Goal: Transaction & Acquisition: Purchase product/service

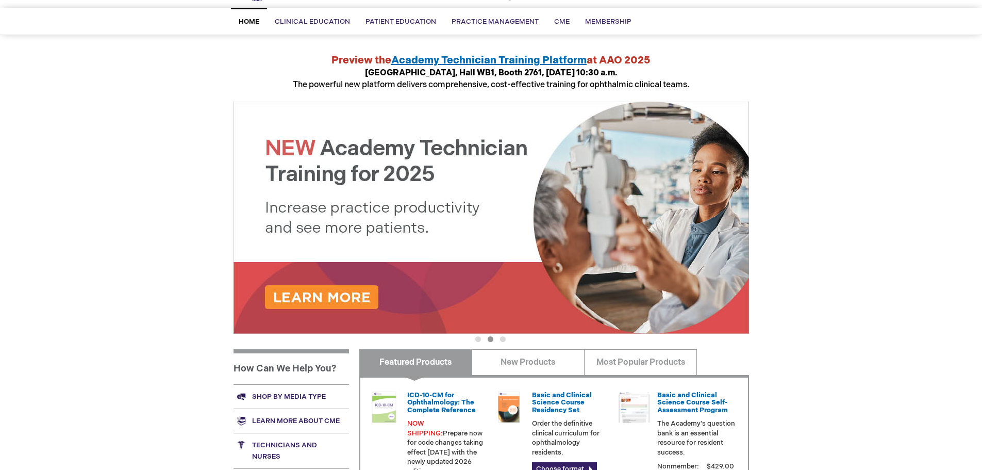
scroll to position [206, 0]
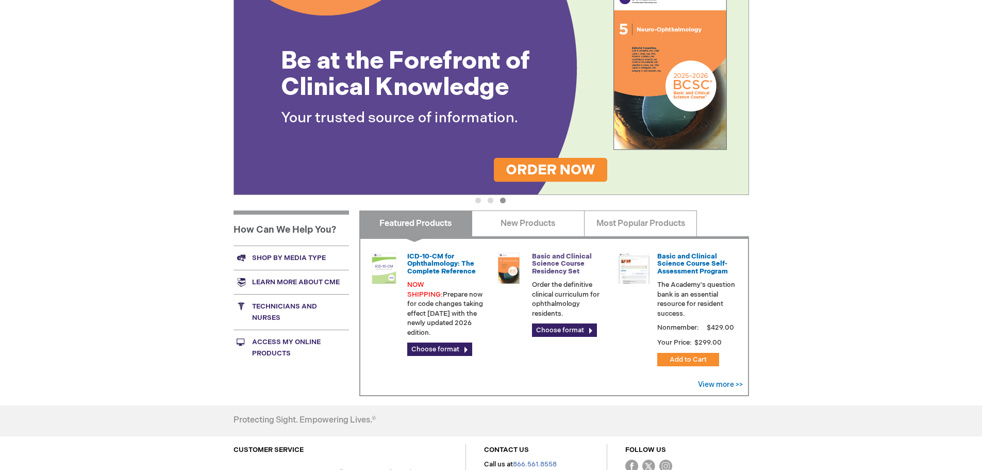
click at [569, 261] on link "Basic and Clinical Science Course Residency Set" at bounding box center [562, 263] width 60 height 23
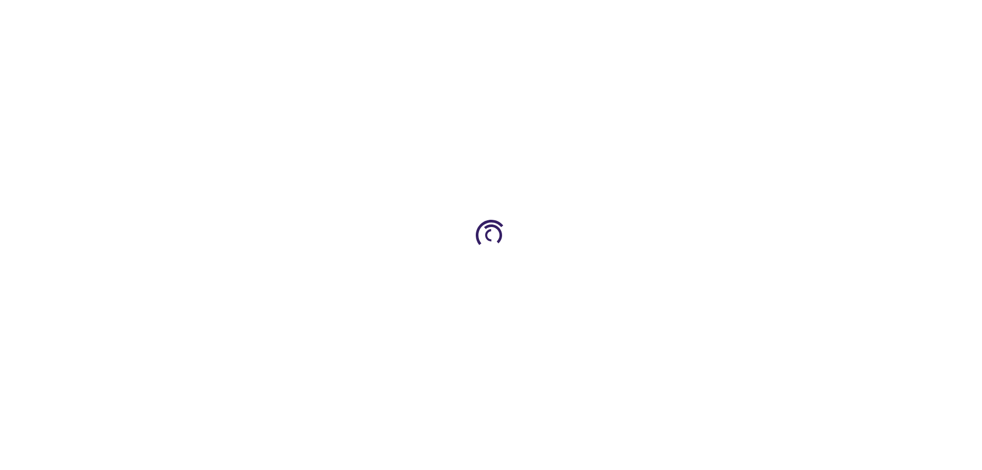
type input "0"
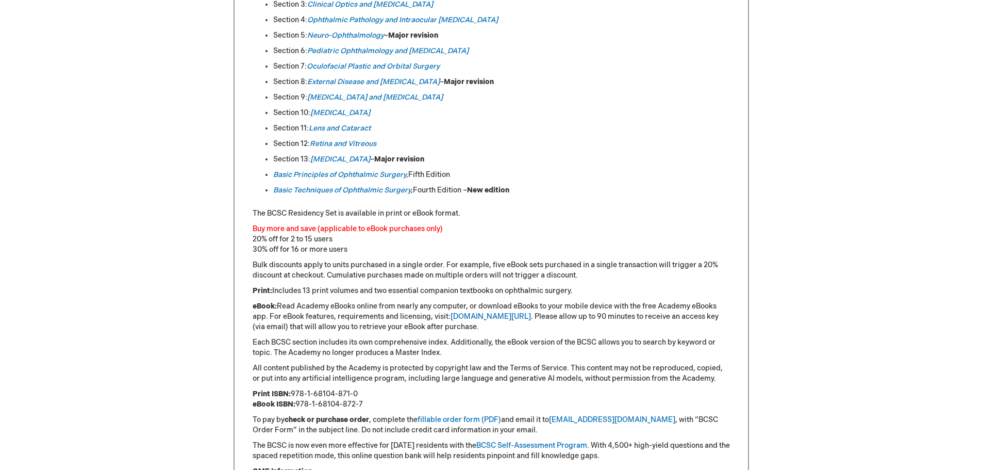
scroll to position [619, 0]
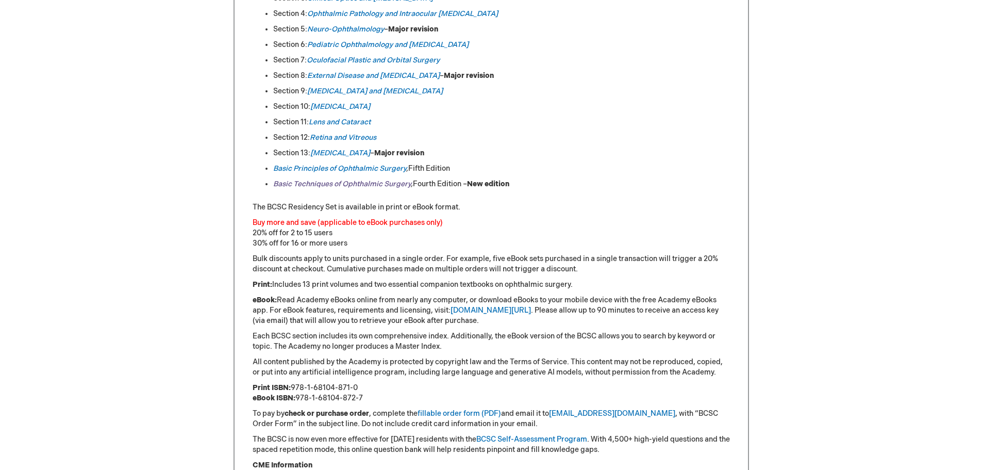
click at [344, 179] on link "Basic Techniques of Ophthalmic Surgery" at bounding box center [342, 183] width 138 height 9
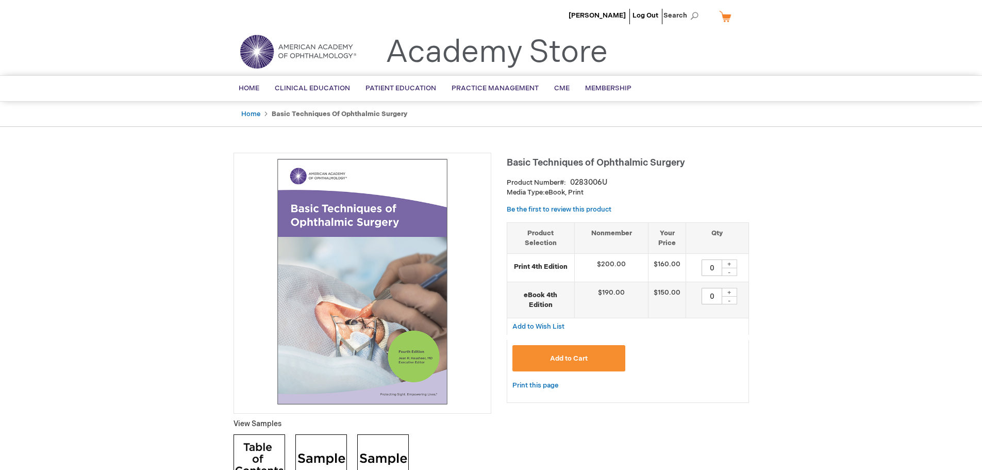
scroll to position [206, 0]
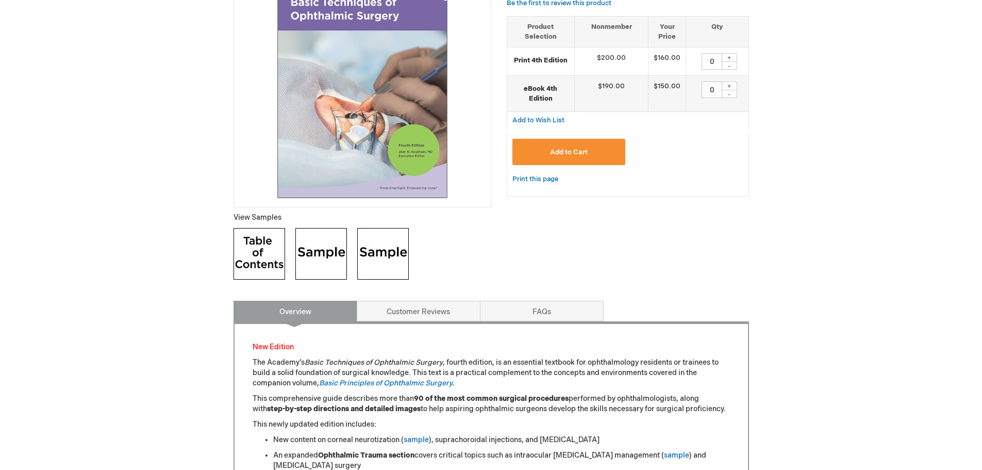
click at [332, 259] on img at bounding box center [321, 254] width 52 height 52
click at [391, 259] on img at bounding box center [383, 254] width 52 height 52
click at [246, 254] on img at bounding box center [259, 254] width 52 height 52
